Goal: Check status

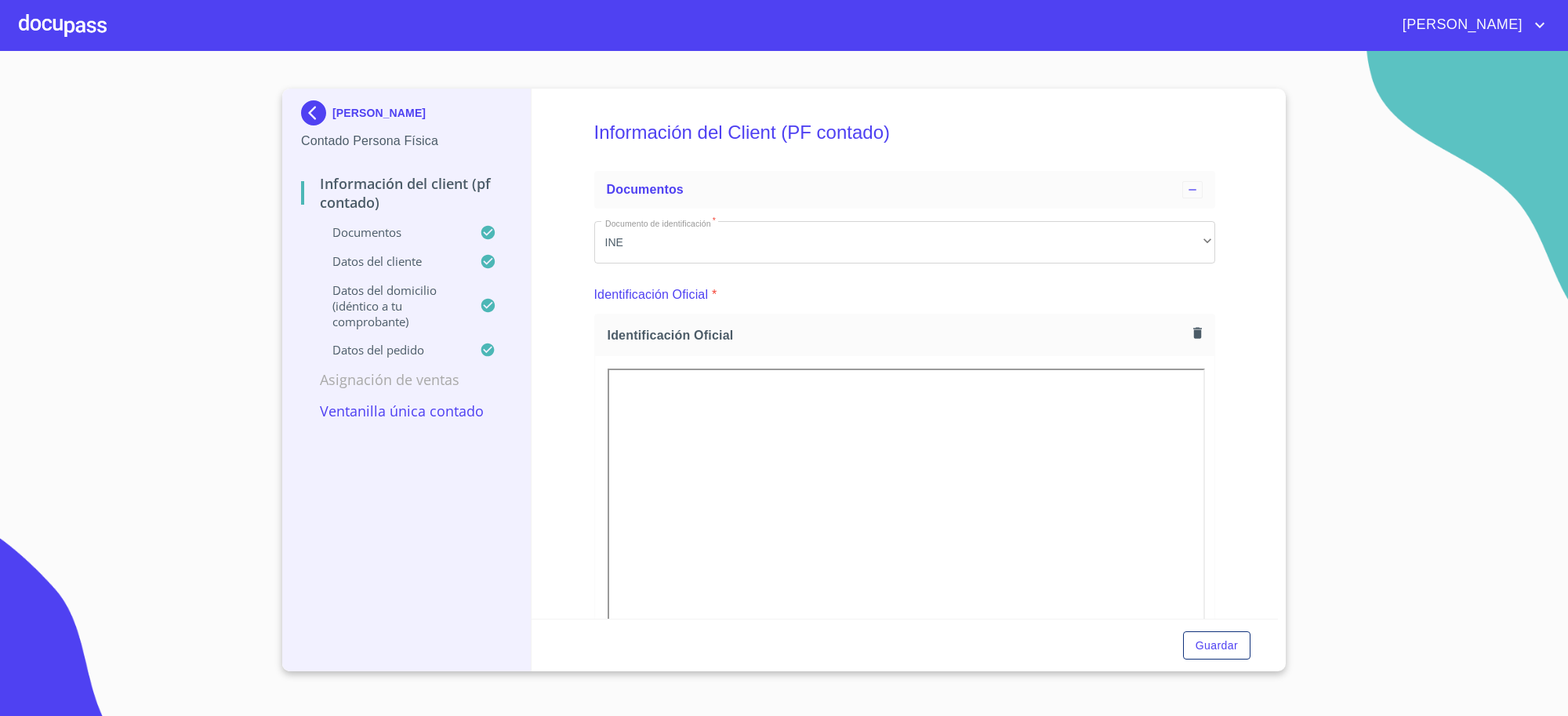
scroll to position [196, 0]
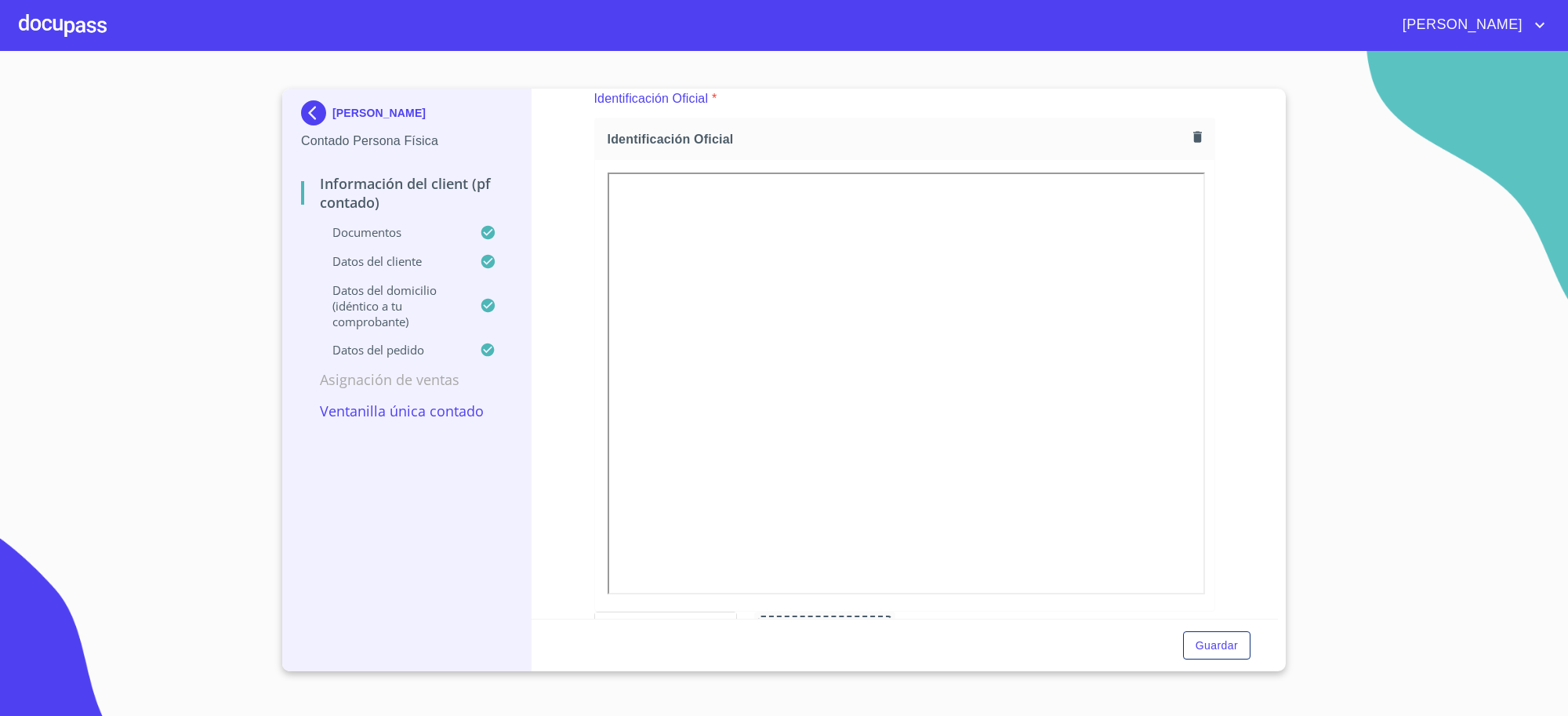
click at [326, 115] on img at bounding box center [316, 112] width 31 height 25
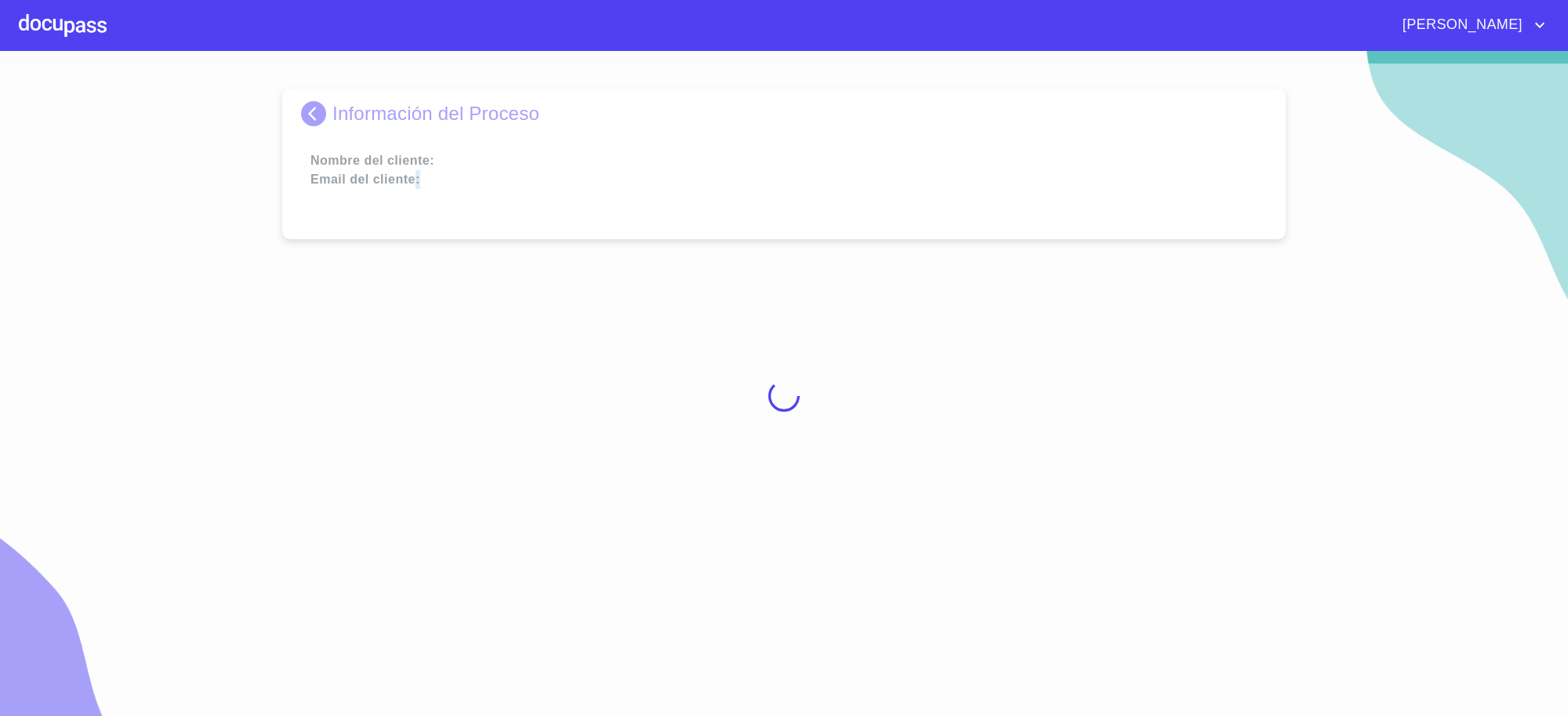
click at [327, 114] on div at bounding box center [784, 395] width 1568 height 665
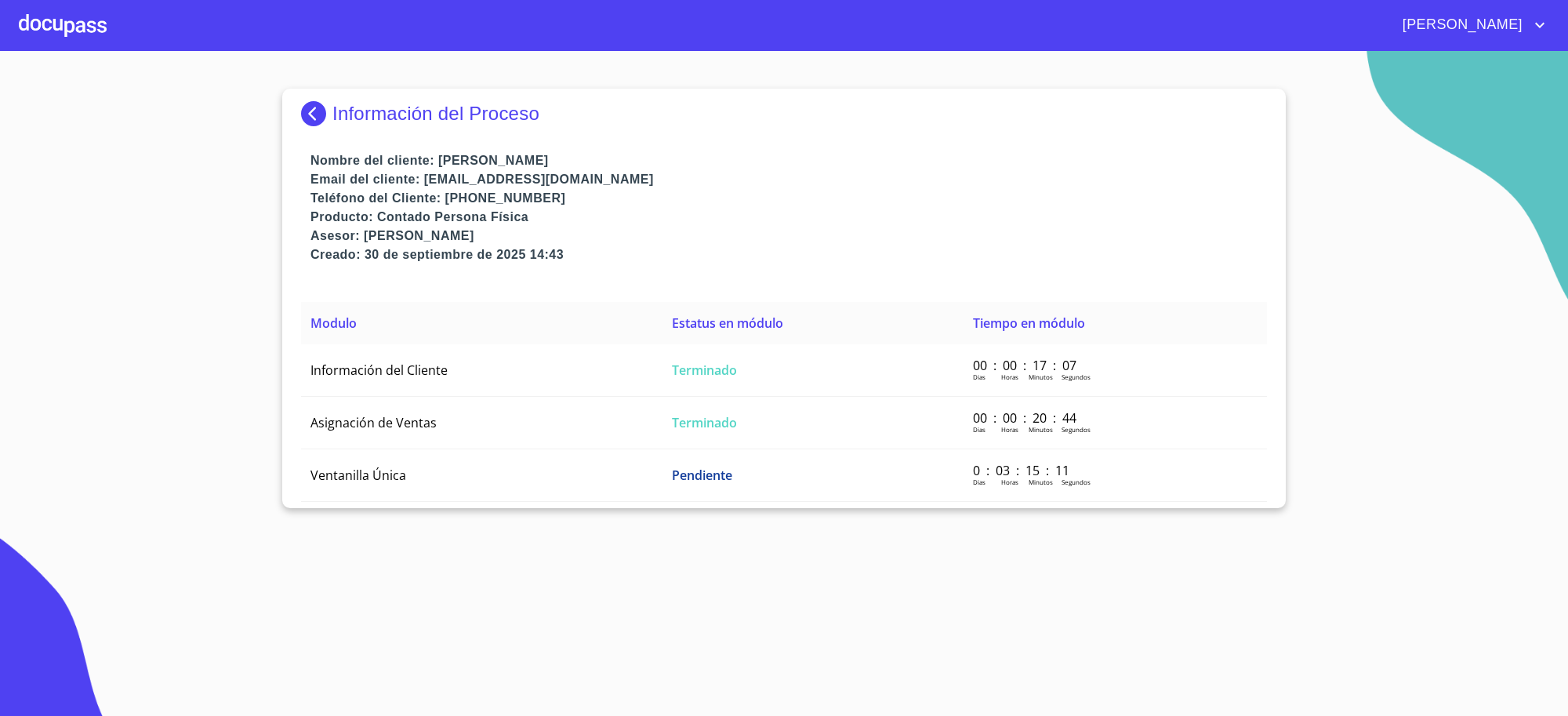
click at [327, 114] on img at bounding box center [316, 113] width 31 height 25
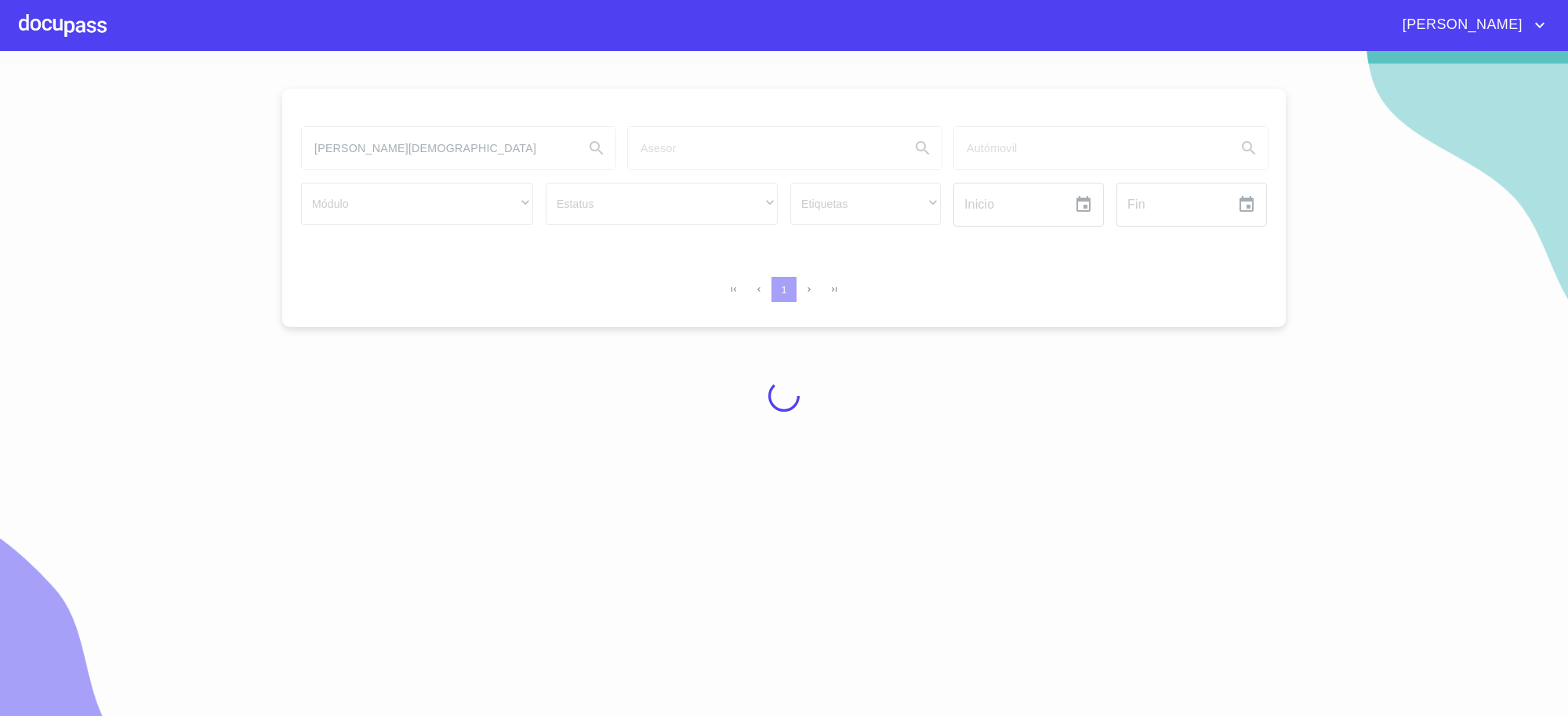
click at [431, 146] on div at bounding box center [784, 395] width 1568 height 665
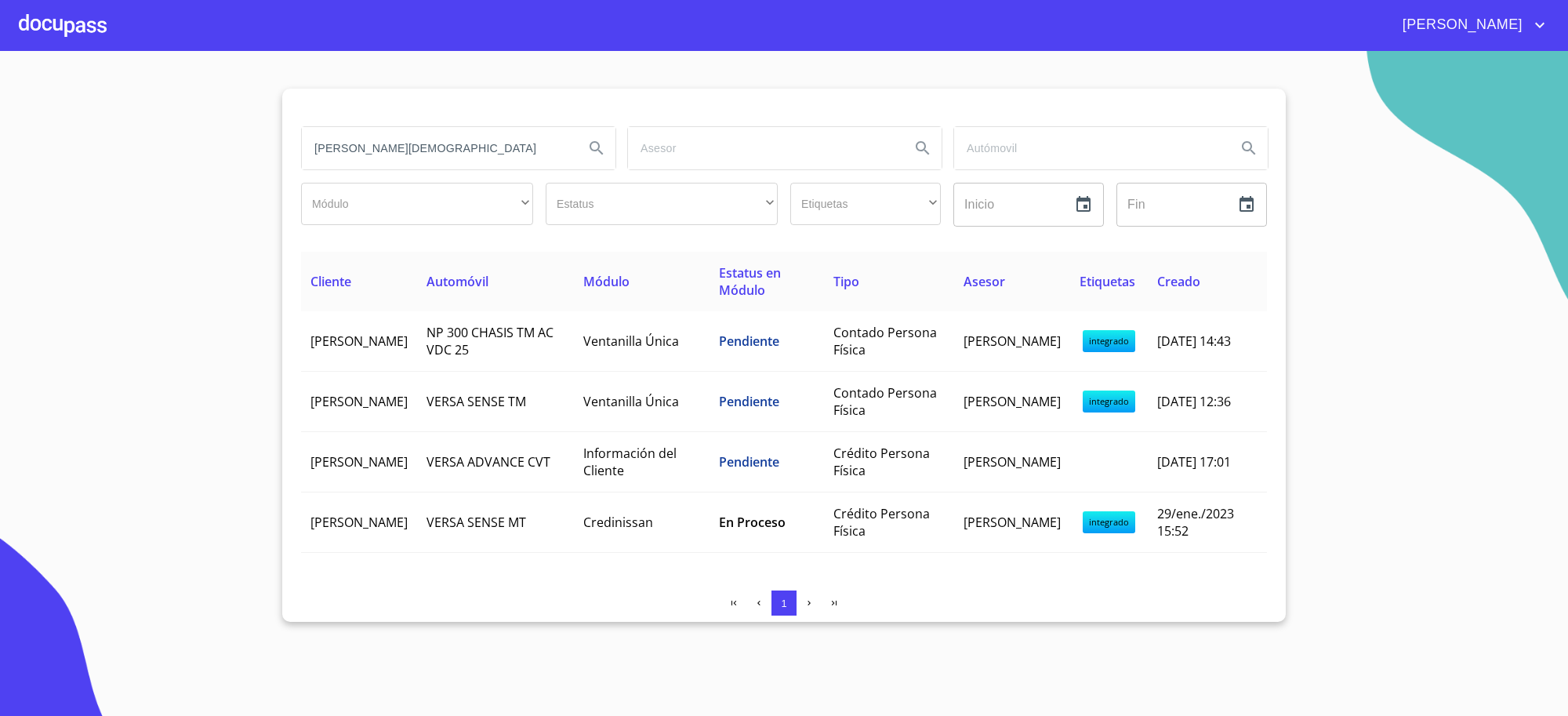
click at [431, 146] on input "[PERSON_NAME][DEMOGRAPHIC_DATA]" at bounding box center [436, 148] width 269 height 42
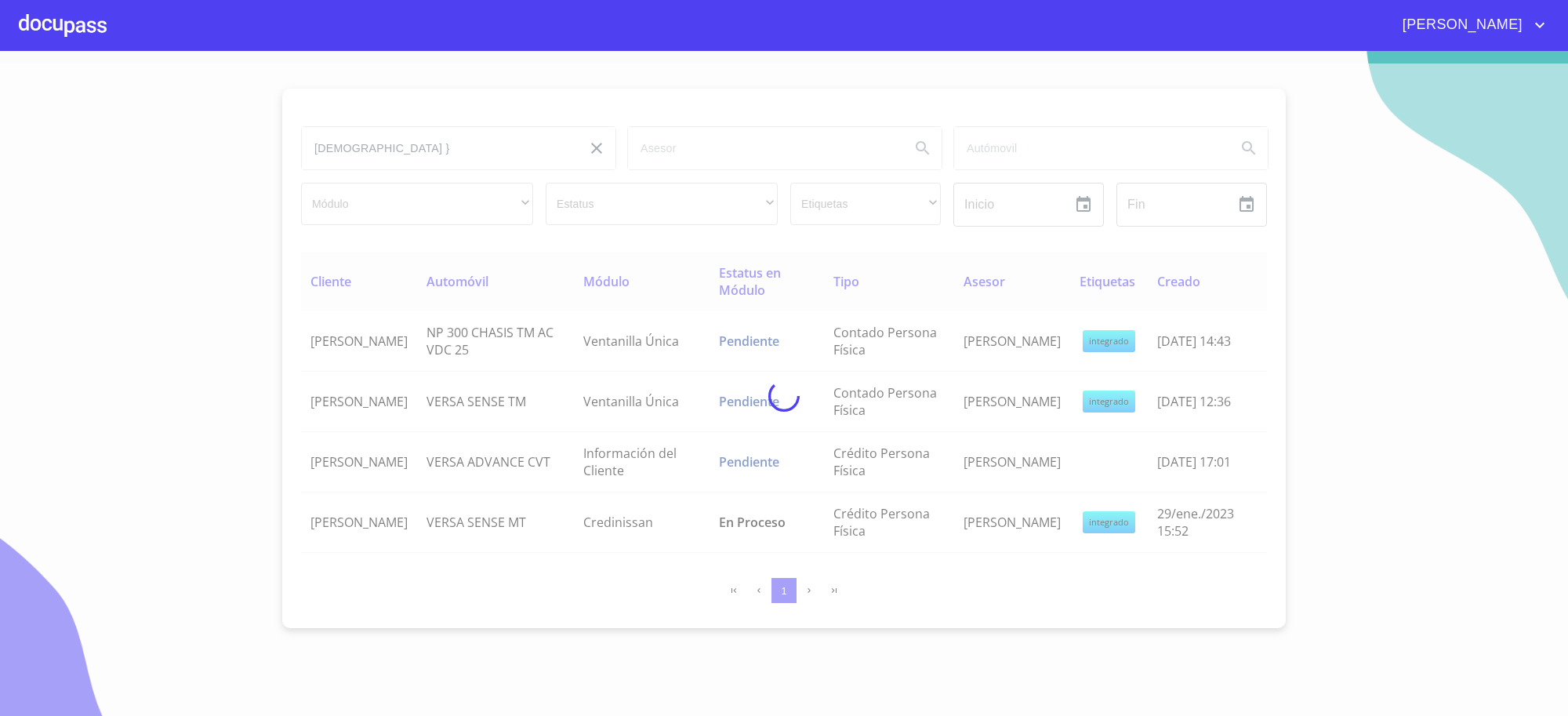
type input "[DEMOGRAPHIC_DATA]"
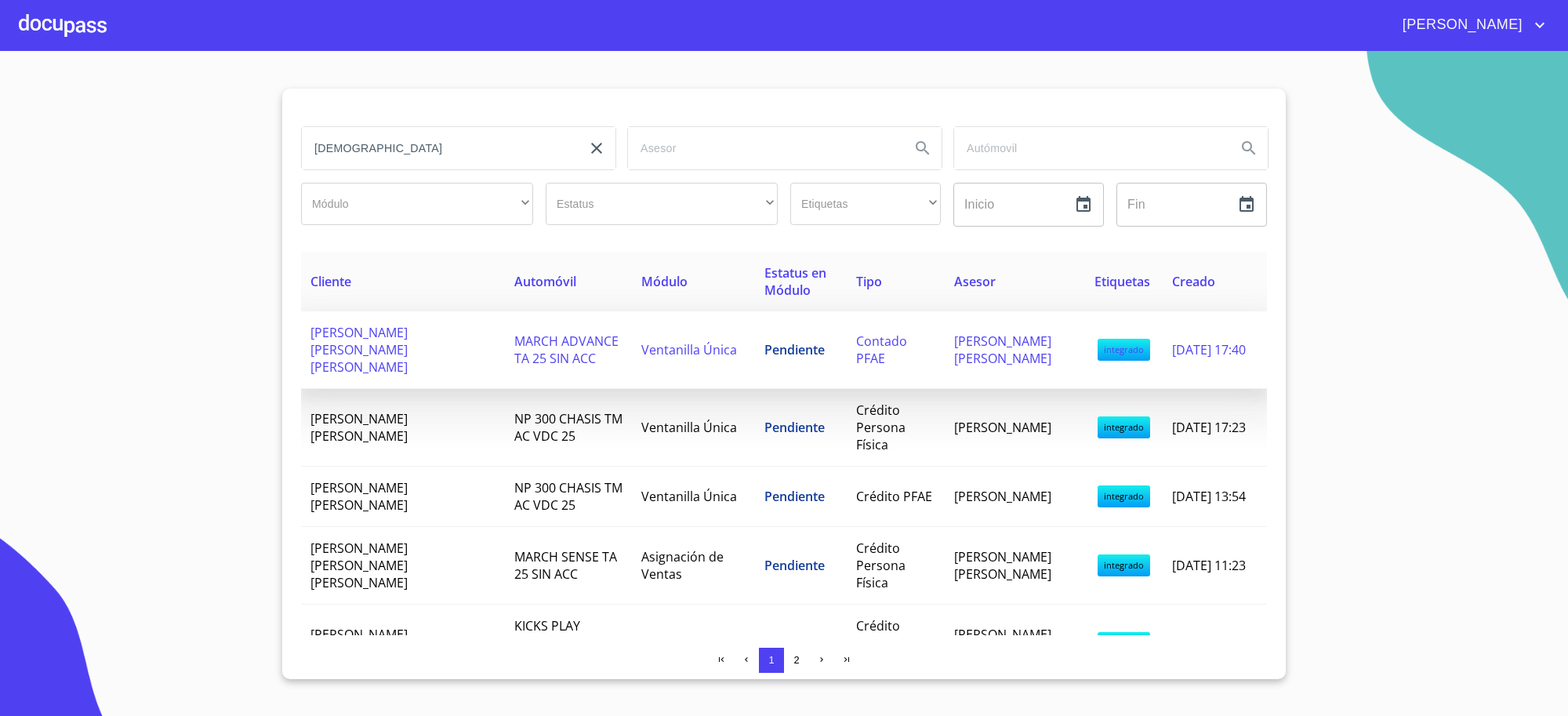
click at [543, 345] on span "MARCH ADVANCE TA 25 SIN ACC" at bounding box center [566, 350] width 104 height 34
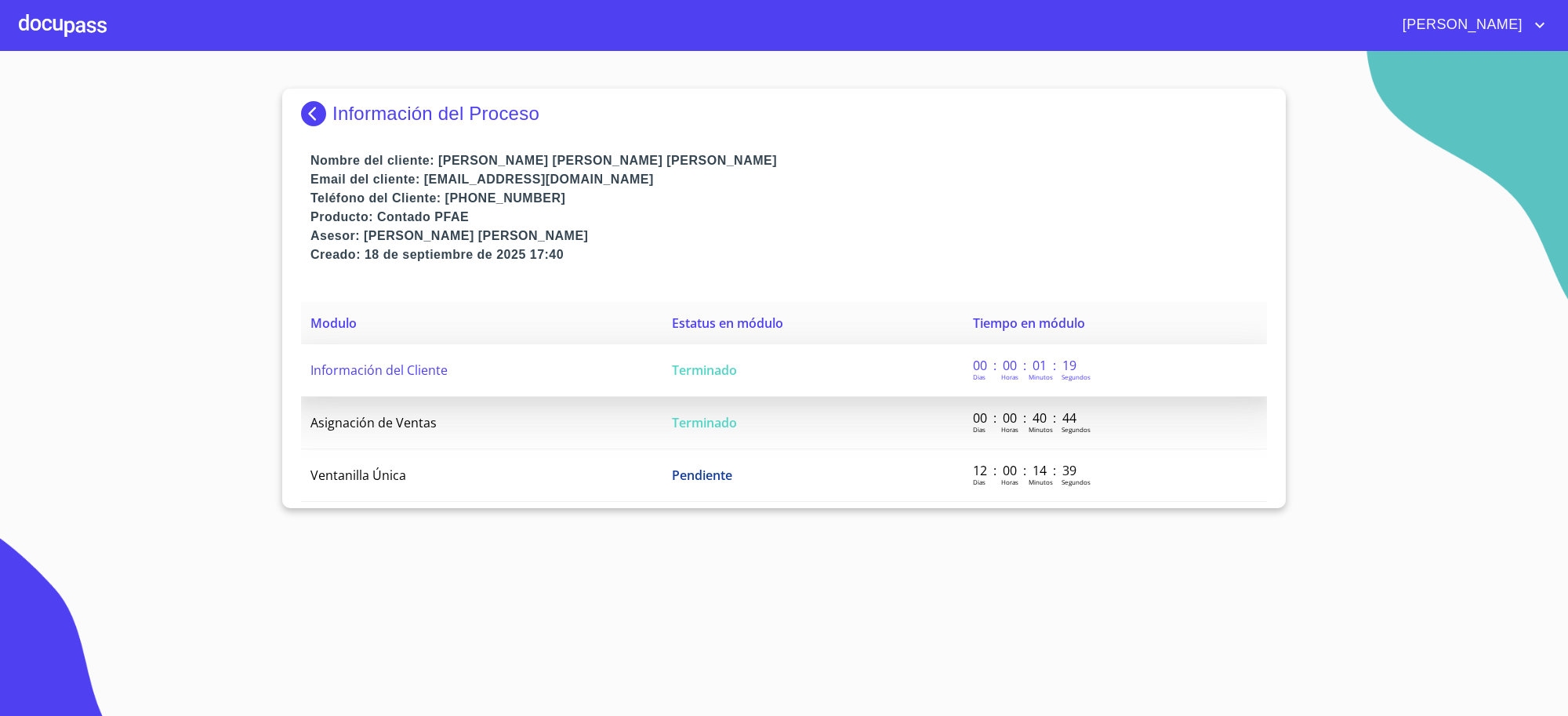
click at [639, 361] on td "Información del Cliente" at bounding box center [481, 370] width 361 height 53
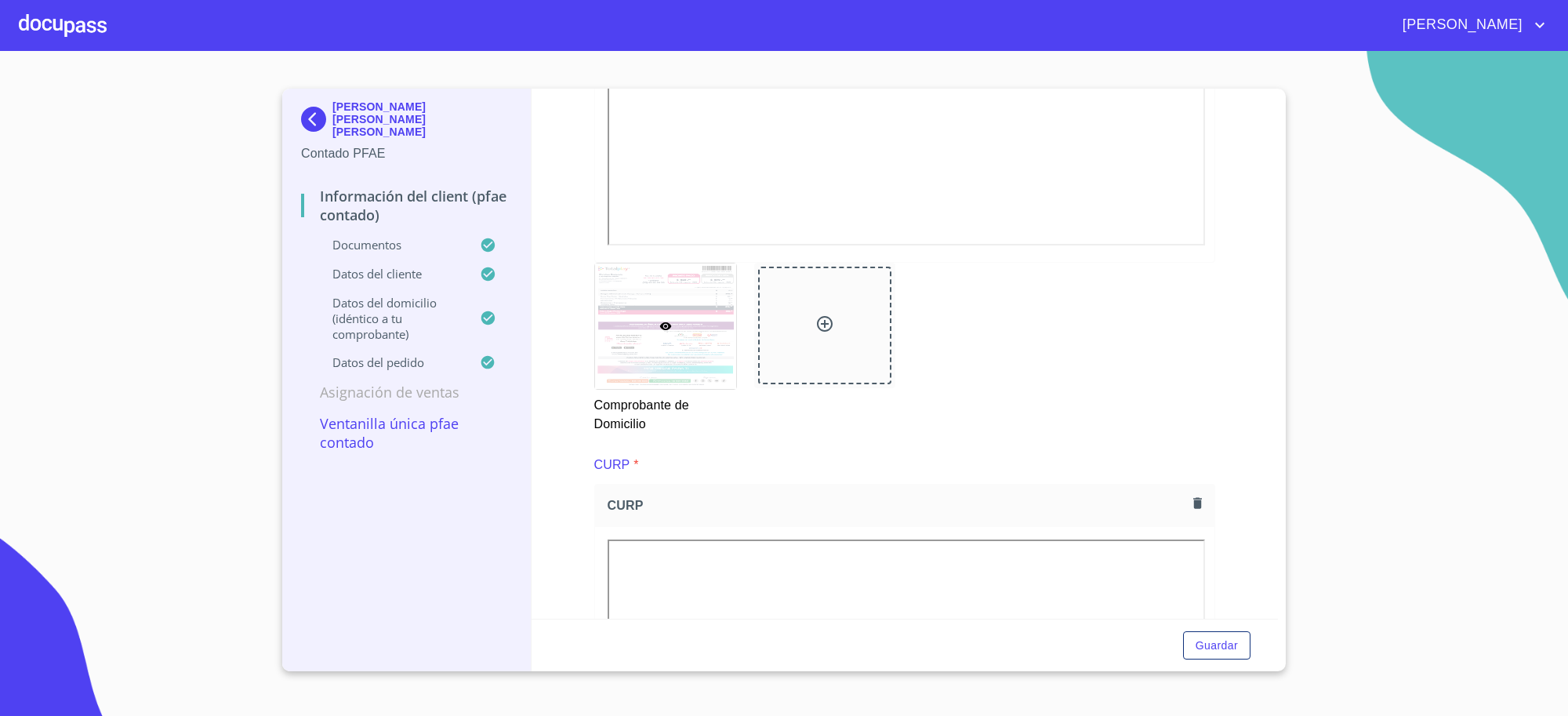
scroll to position [1569, 0]
